Goal: Learn about a topic: Learn about a topic

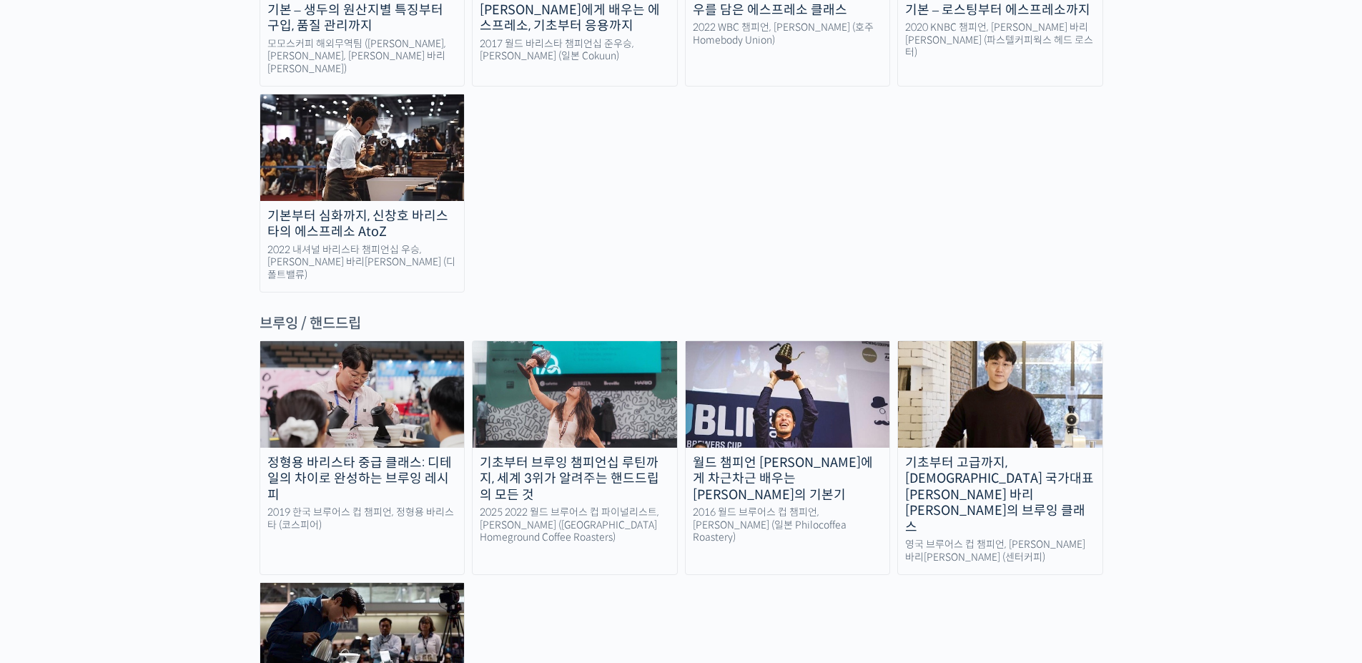
scroll to position [2146, 0]
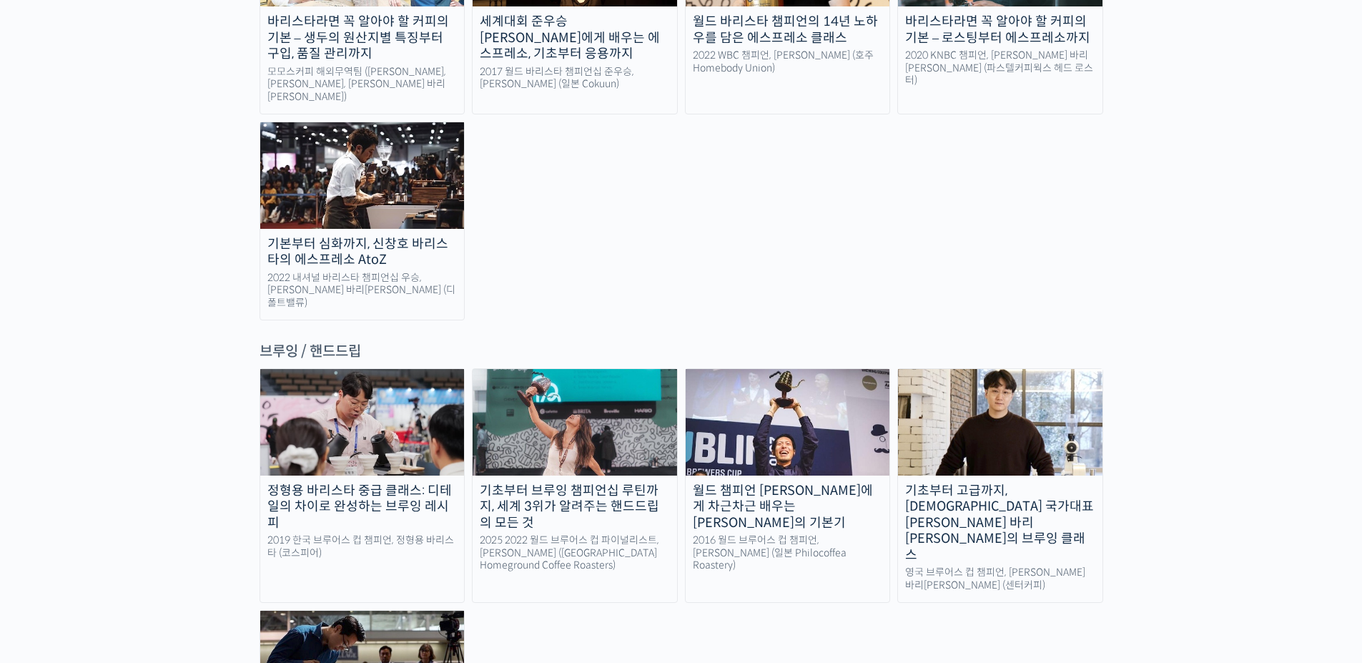
click at [1016, 369] on img at bounding box center [1000, 422] width 205 height 106
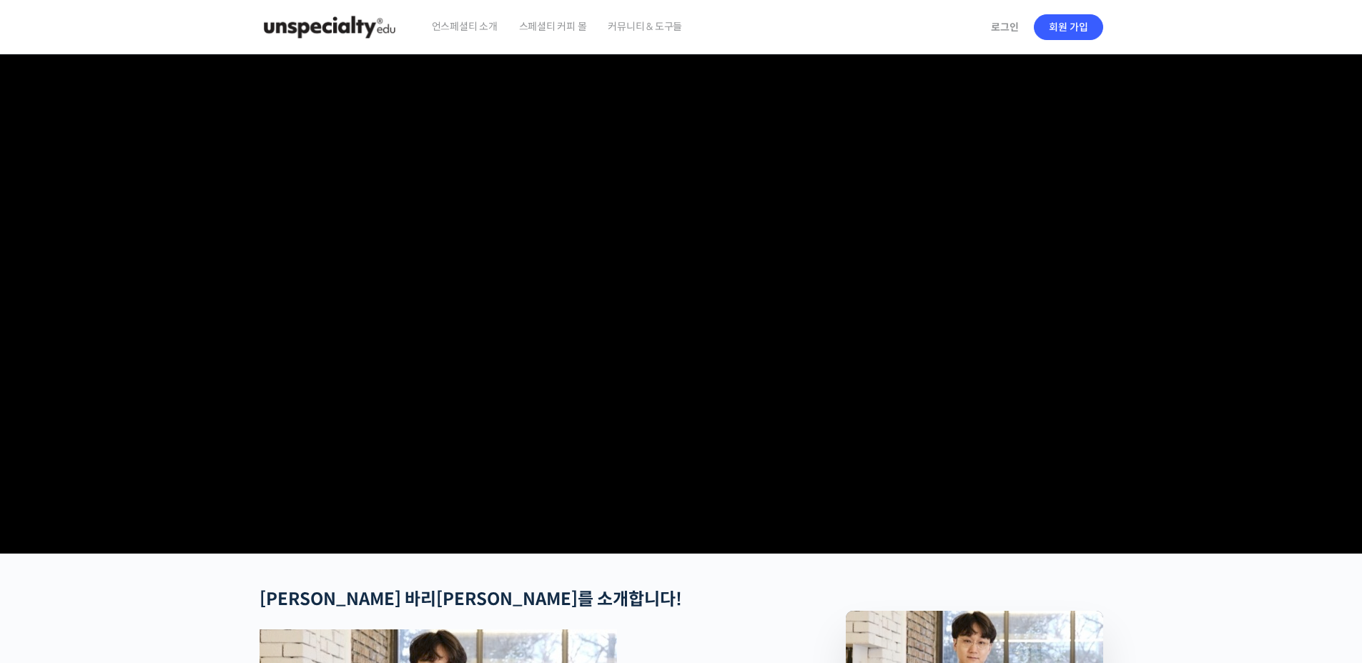
checkbox input "true"
click at [915, 305] on video at bounding box center [682, 300] width 844 height 493
drag, startPoint x: 915, startPoint y: 305, endPoint x: 391, endPoint y: 618, distance: 610.1
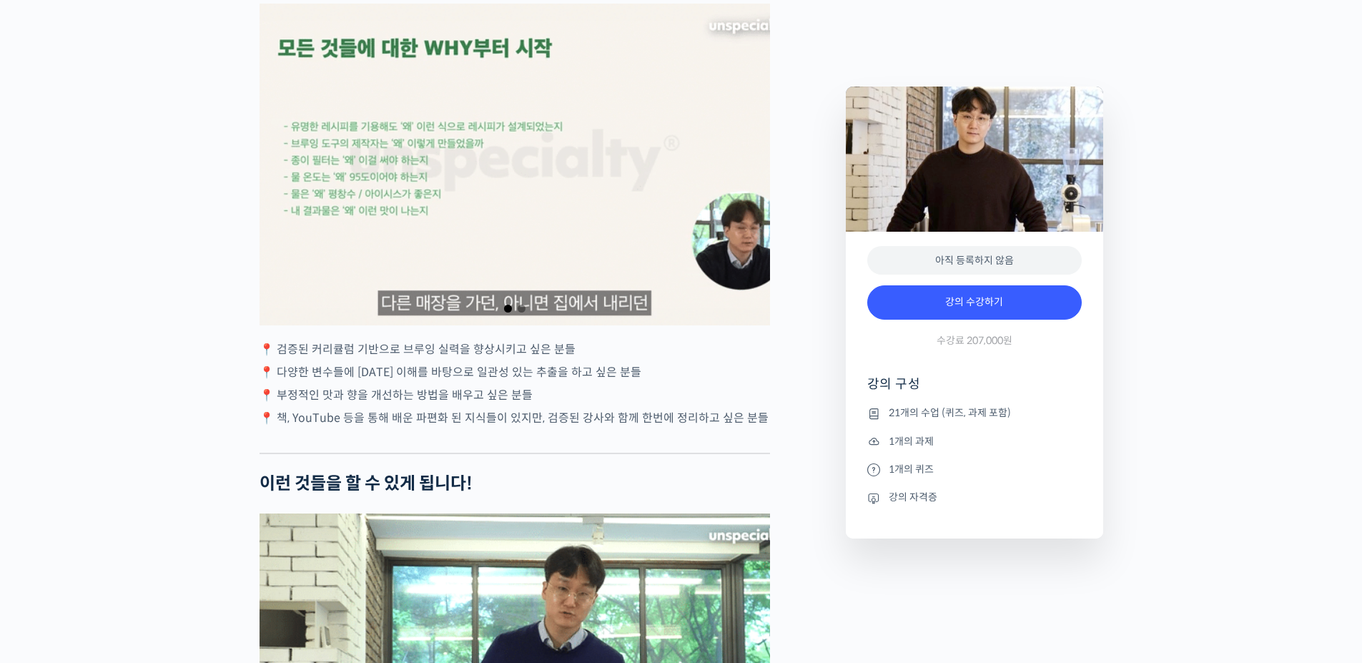
scroll to position [2503, 0]
